Goal: Transaction & Acquisition: Purchase product/service

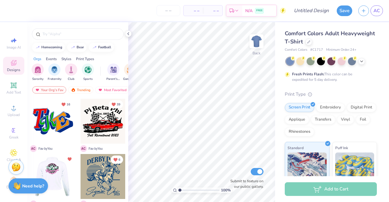
scroll to position [40, 0]
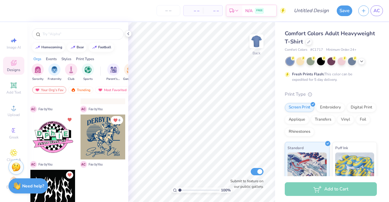
click at [61, 190] on div at bounding box center [52, 192] width 45 height 45
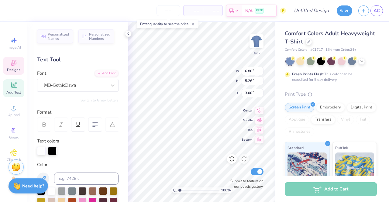
scroll to position [5, 1]
type textarea "O"
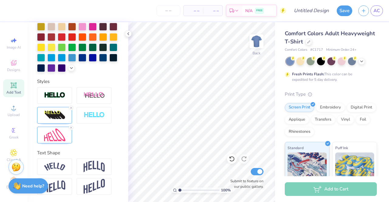
scroll to position [0, 0]
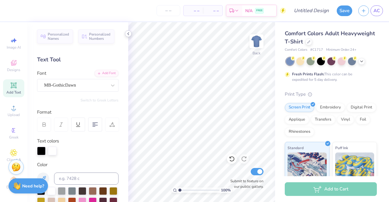
click at [127, 35] on div "– – Per Item – – Total Est. Delivery N/A FREE Design Title Save AC Image AI Des…" at bounding box center [194, 101] width 389 height 202
click at [127, 35] on icon at bounding box center [128, 33] width 5 height 5
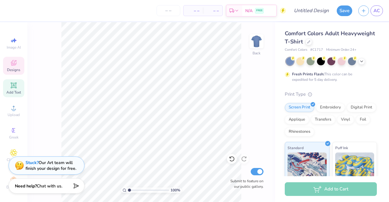
click at [9, 67] on span "Designs" at bounding box center [13, 69] width 13 height 5
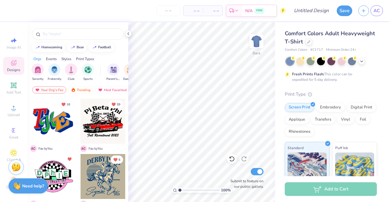
scroll to position [40, 0]
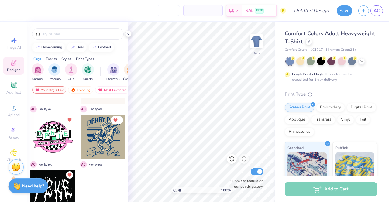
click at [55, 191] on div at bounding box center [52, 192] width 45 height 45
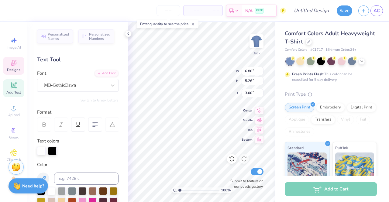
scroll to position [5, 1]
type textarea "K"
type textarea "OAK"
type input "4.71"
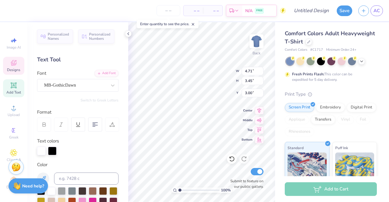
type input "3.45"
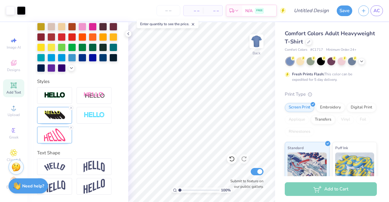
scroll to position [0, 0]
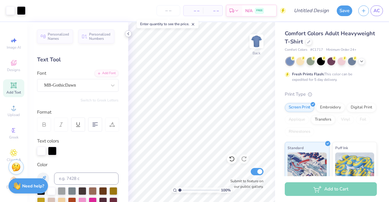
click at [128, 33] on icon at bounding box center [128, 33] width 5 height 5
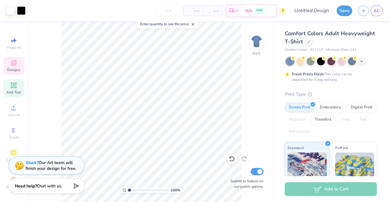
click at [11, 67] on div "Designs" at bounding box center [13, 66] width 21 height 18
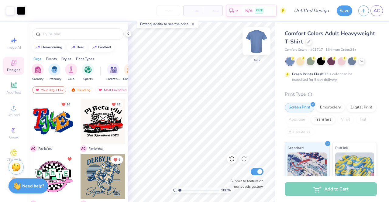
click at [253, 41] on img at bounding box center [256, 41] width 24 height 24
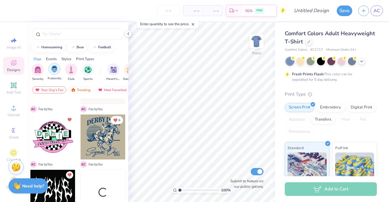
click at [53, 73] on div "filter for Fraternity" at bounding box center [54, 69] width 12 height 12
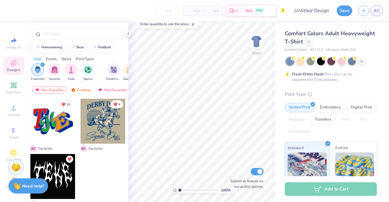
click at [43, 63] on div "filter for Fraternity" at bounding box center [42, 64] width 5 height 5
click at [43, 63] on div "Fraternity Sorority Club Sports Parent's Weekend Game Day PR & General Rush & B…" at bounding box center [77, 73] width 101 height 23
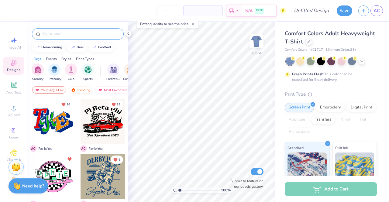
click at [65, 33] on input "text" at bounding box center [81, 34] width 78 height 6
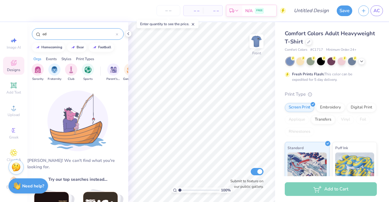
type input "e"
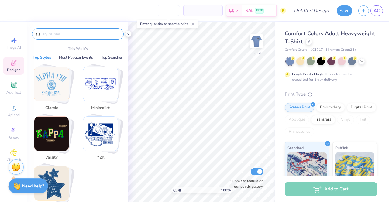
click at [64, 79] on img "Stack Card Button Classic" at bounding box center [51, 84] width 34 height 34
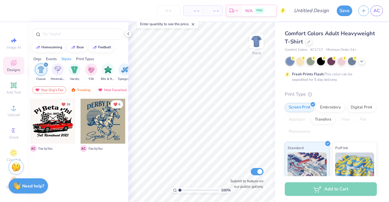
scroll to position [0, 319]
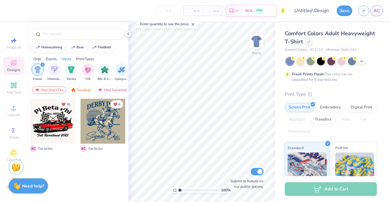
click at [52, 91] on div "Your Org's Fav" at bounding box center [49, 89] width 34 height 7
click at [89, 91] on div "Trending" at bounding box center [80, 89] width 25 height 7
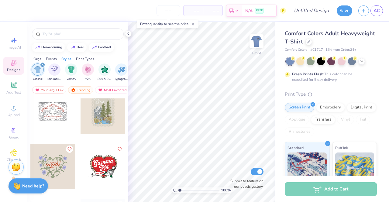
scroll to position [4160, 0]
click at [102, 111] on div at bounding box center [57, 110] width 135 height 45
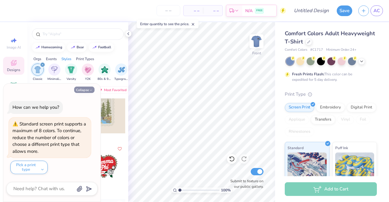
click at [86, 89] on button "Collapse" at bounding box center [84, 90] width 20 height 6
type textarea "x"
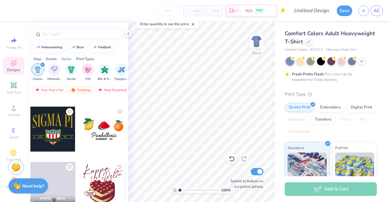
scroll to position [9398, 0]
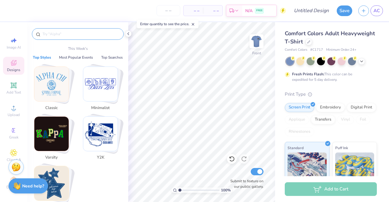
click at [64, 32] on input "text" at bounding box center [81, 34] width 78 height 6
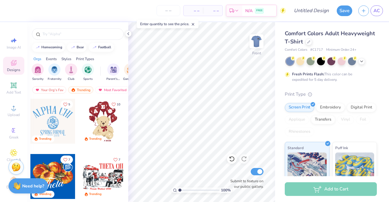
click at [7, 72] on span "Designs" at bounding box center [13, 69] width 13 height 5
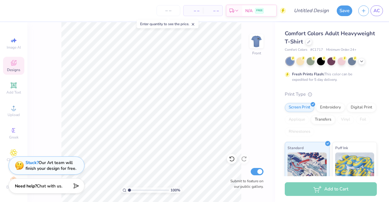
click at [7, 72] on span "Designs" at bounding box center [13, 69] width 13 height 5
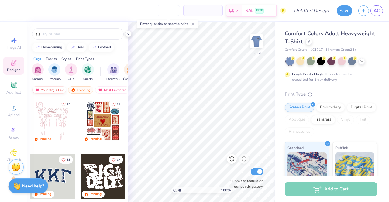
click at [50, 92] on div "Your Org's Fav" at bounding box center [49, 89] width 34 height 7
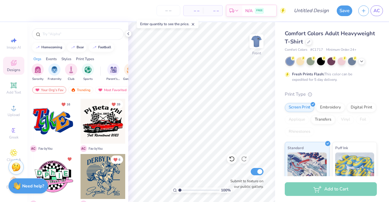
scroll to position [40, 0]
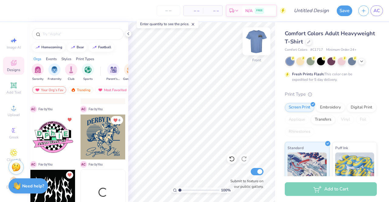
click at [258, 42] on img at bounding box center [256, 41] width 24 height 24
